Goal: Find specific page/section: Find specific page/section

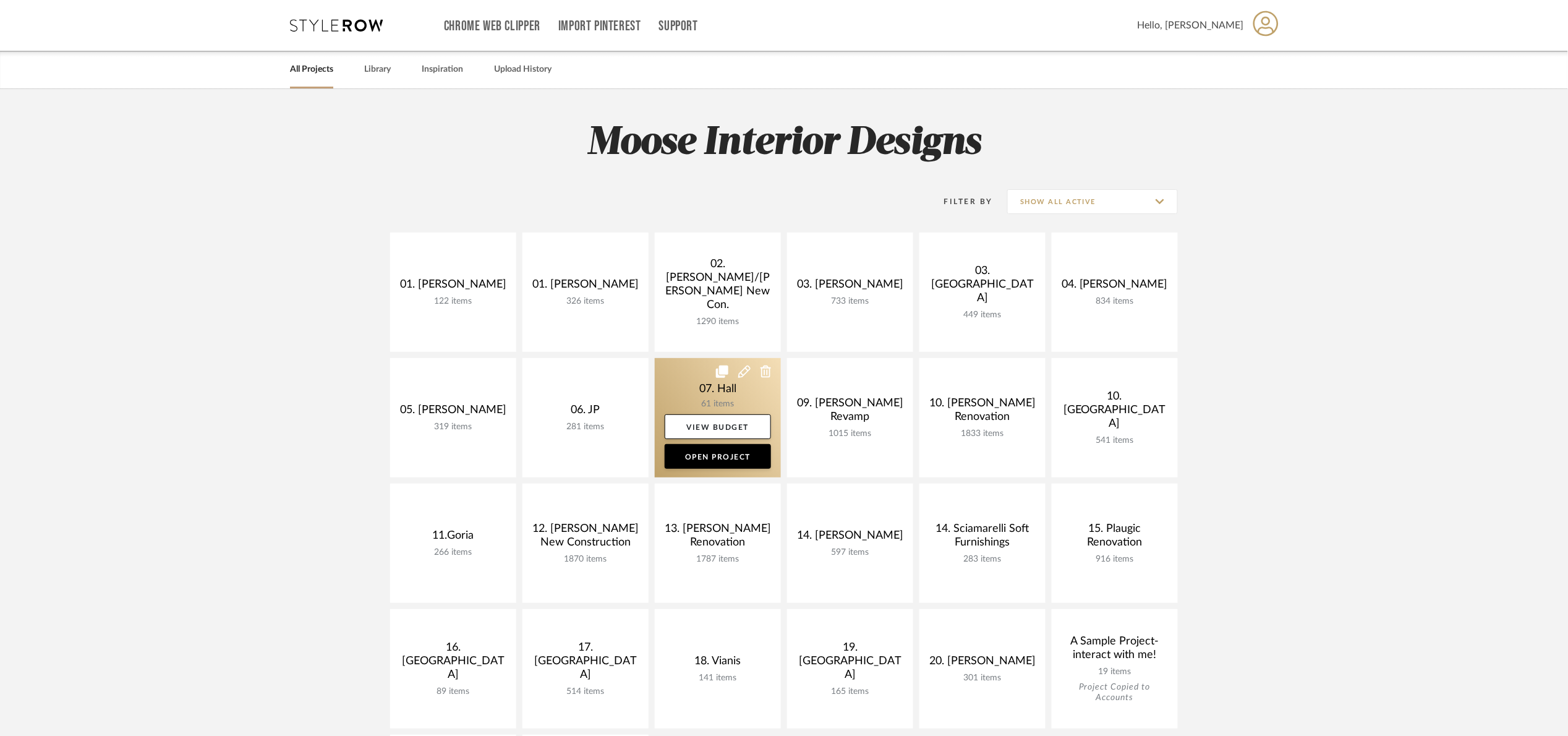
click at [688, 382] on link at bounding box center [718, 418] width 126 height 119
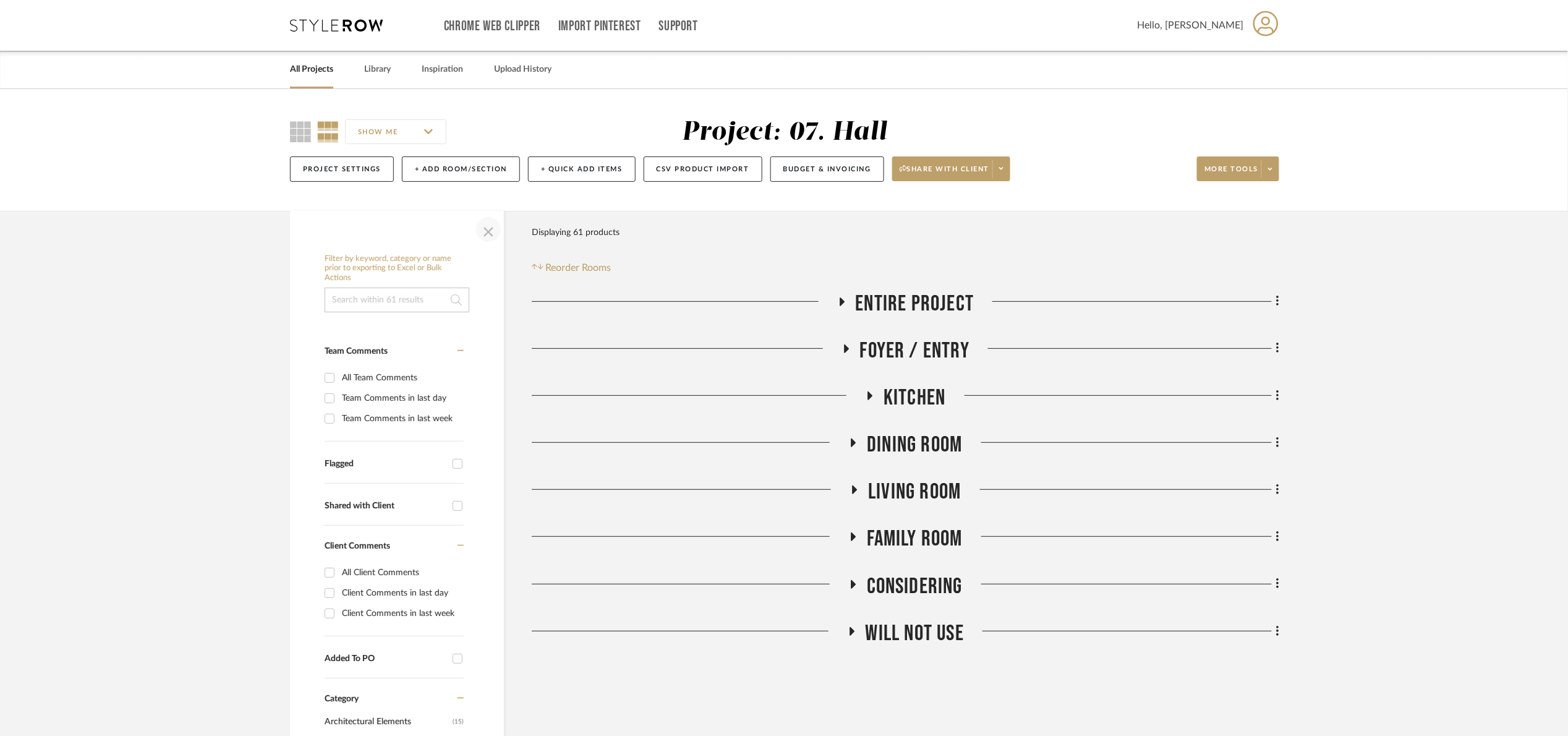
click at [486, 233] on span "button" at bounding box center [488, 229] width 29 height 29
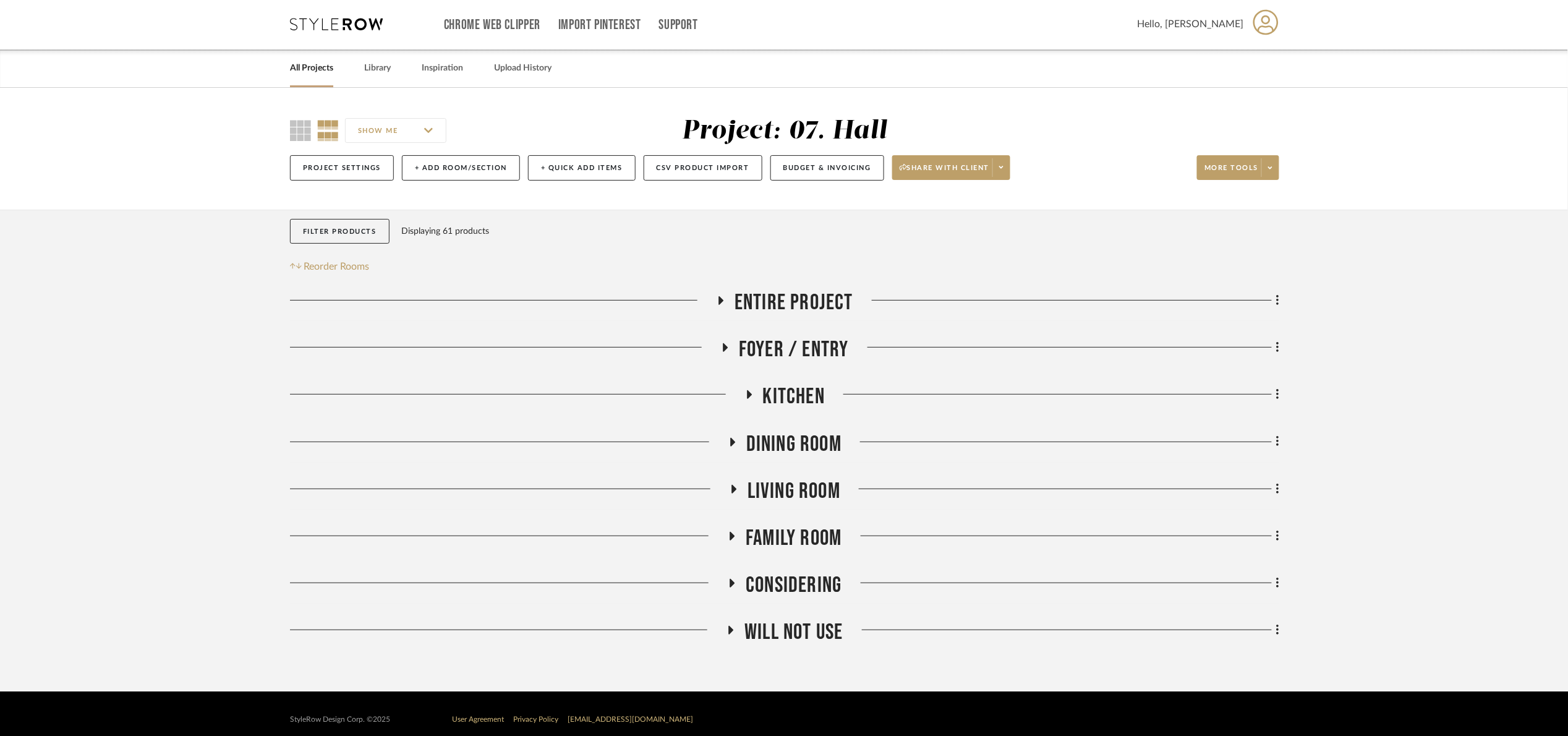
scroll to position [14, 0]
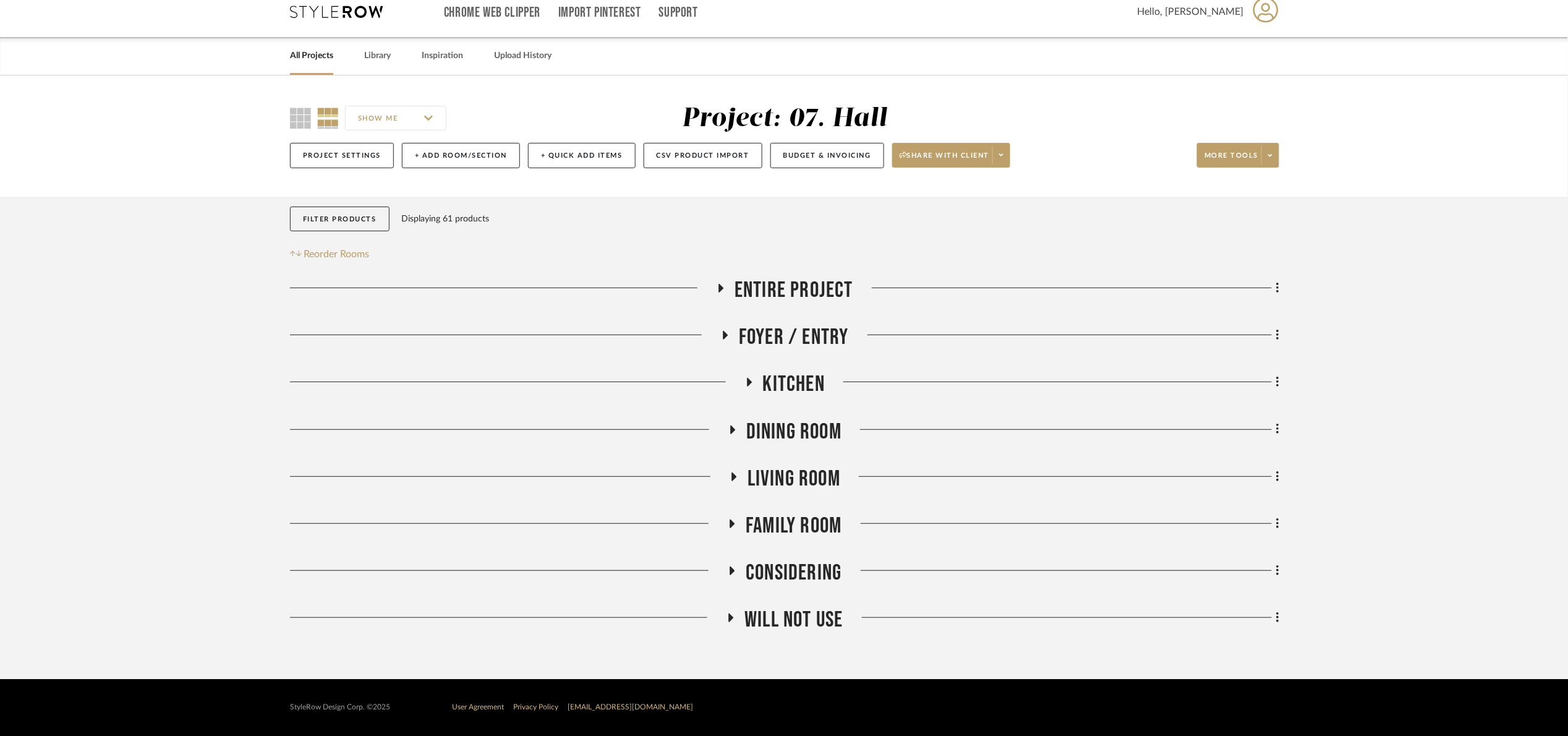
click at [791, 390] on span "Kitchen" at bounding box center [794, 384] width 62 height 27
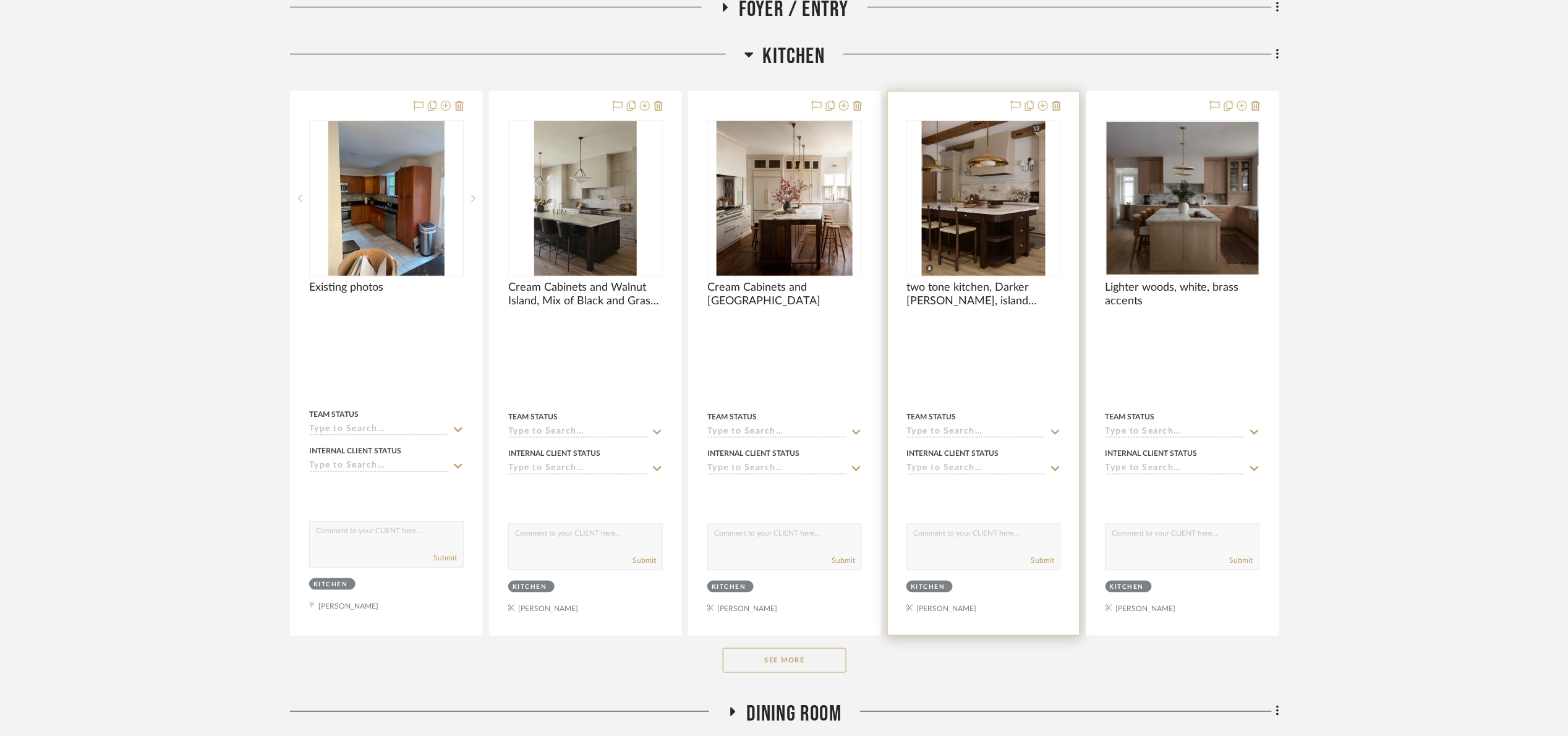
scroll to position [478, 0]
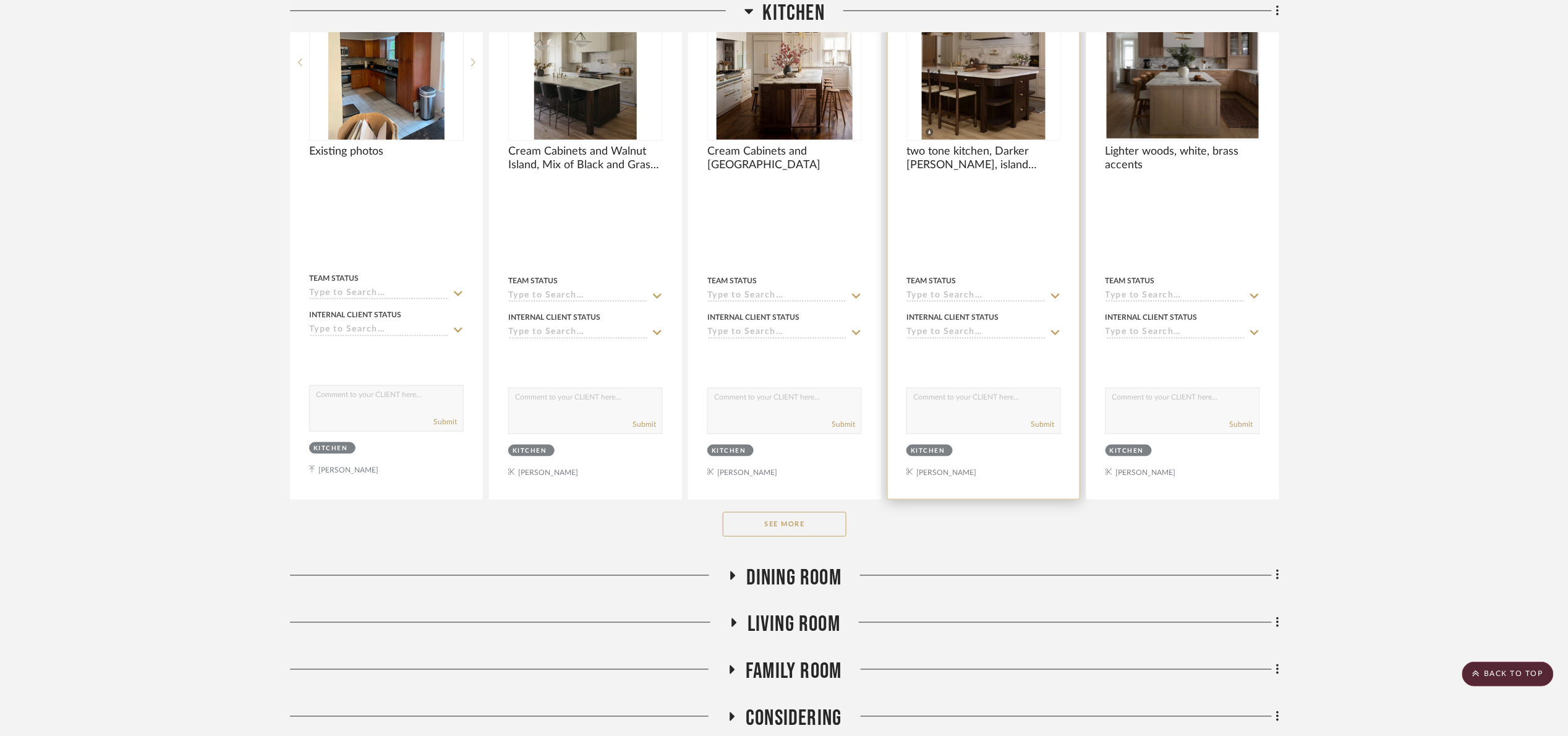
drag, startPoint x: 836, startPoint y: 517, endPoint x: 1075, endPoint y: 454, distance: 247.2
click at [836, 519] on button "See More" at bounding box center [784, 524] width 124 height 25
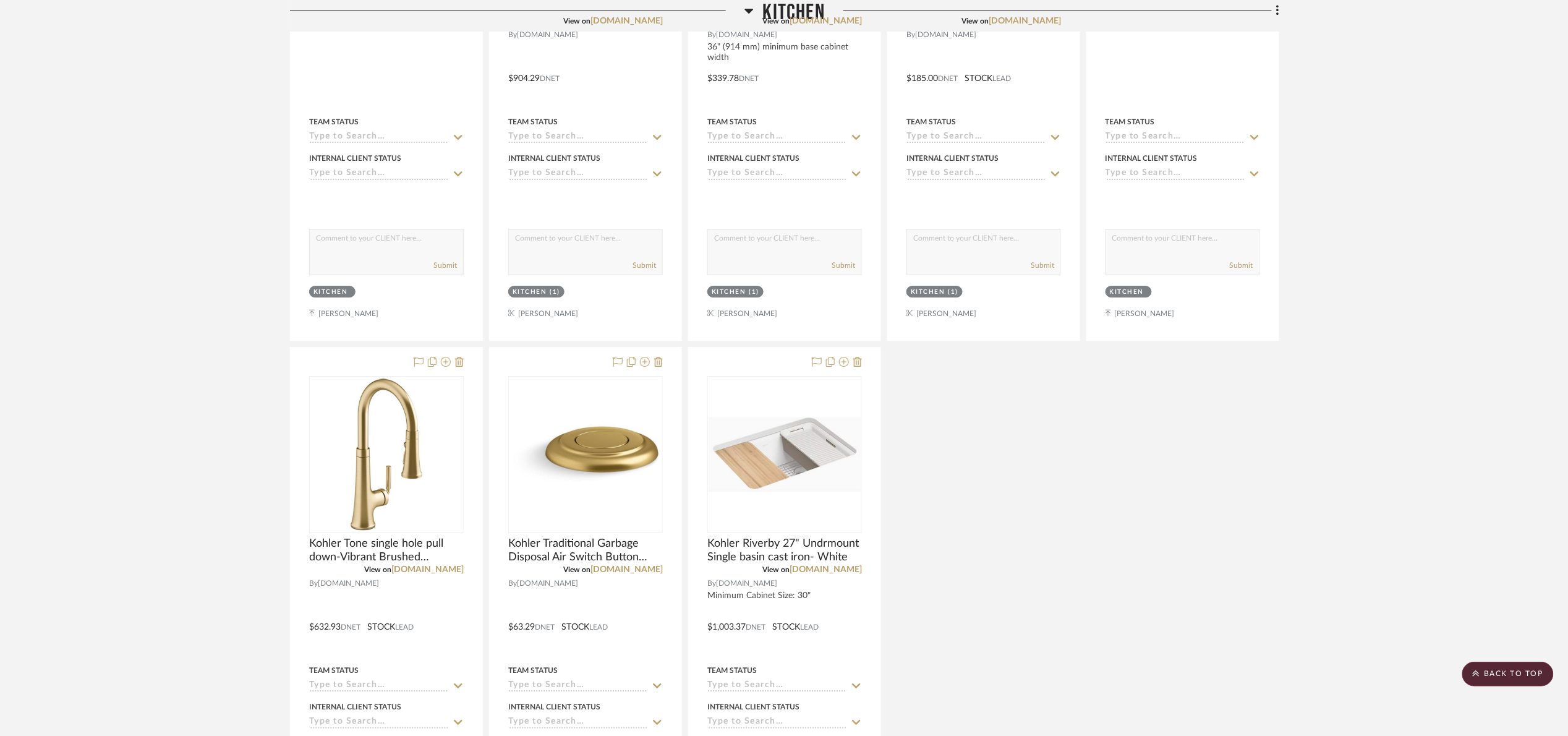
scroll to position [1776, 0]
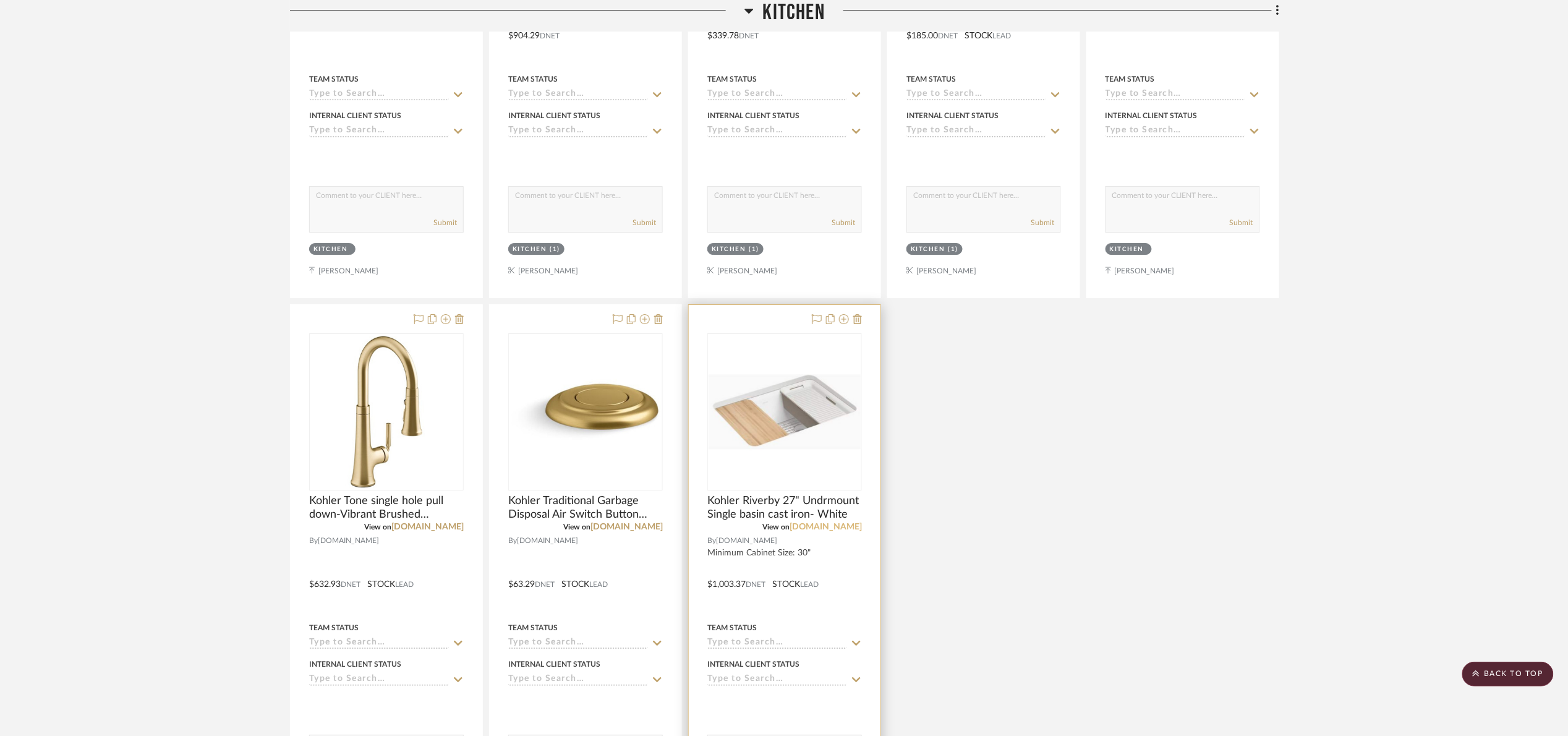
click at [846, 531] on link "build.com" at bounding box center [826, 527] width 73 height 9
